Goal: Register for event/course

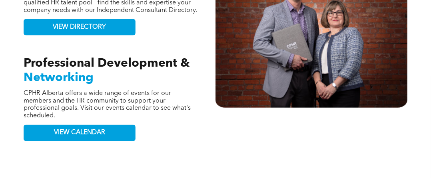
scroll to position [440, 0]
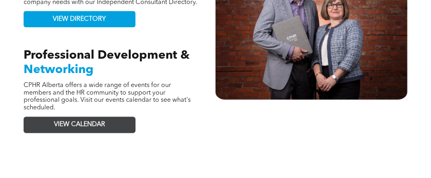
click at [75, 122] on span "VIEW CALENDAR" at bounding box center [79, 126] width 51 height 8
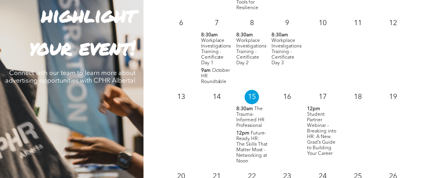
scroll to position [840, 0]
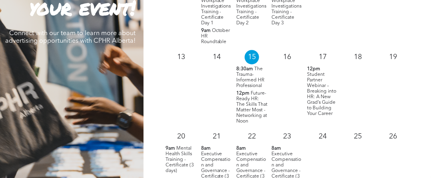
drag, startPoint x: 310, startPoint y: 105, endPoint x: 419, endPoint y: 68, distance: 115.4
click at [419, 68] on div "October 2025 Mon Tue Wed Thu Fri Sat Sun 29 30 1 9am Emotional Intelligence & T…" at bounding box center [288, 68] width 288 height 405
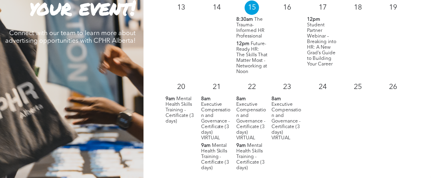
click at [310, 35] on span "Student Partner Webinar – Breaking into HR: A New Grad’s Guide to Building Your…" at bounding box center [321, 45] width 29 height 44
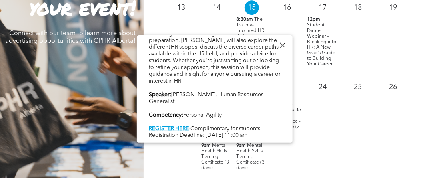
scroll to position [880, 0]
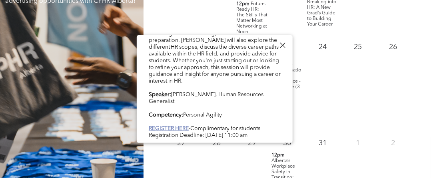
click at [160, 126] on link "REGISTER HERE" at bounding box center [169, 129] width 40 height 6
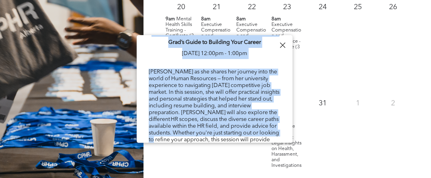
scroll to position [92, 0]
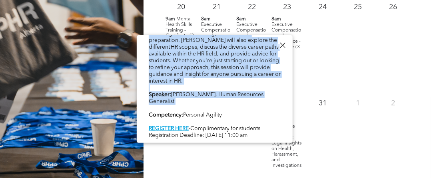
drag, startPoint x: 149, startPoint y: 48, endPoint x: 240, endPoint y: 101, distance: 105.6
click at [240, 101] on div "Student Partner Webinar – Breaking into HR: A New Grad’s Guide to Building Your…" at bounding box center [215, 46] width 156 height 196
copy div "Student Partner Webinar – Breaking into HR: A New Grad’s Guide to Building Your…"
